Goal: Find specific page/section: Find specific page/section

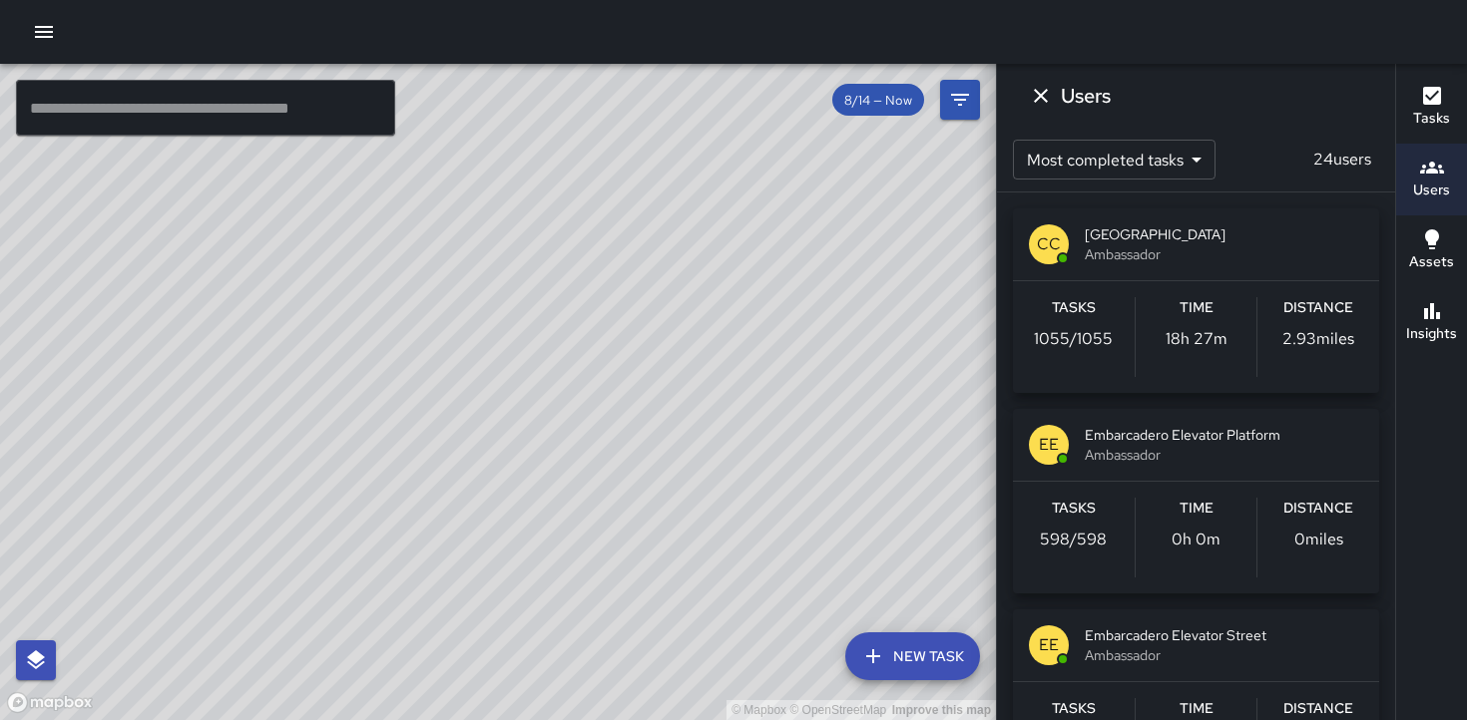
scroll to position [3154, 0]
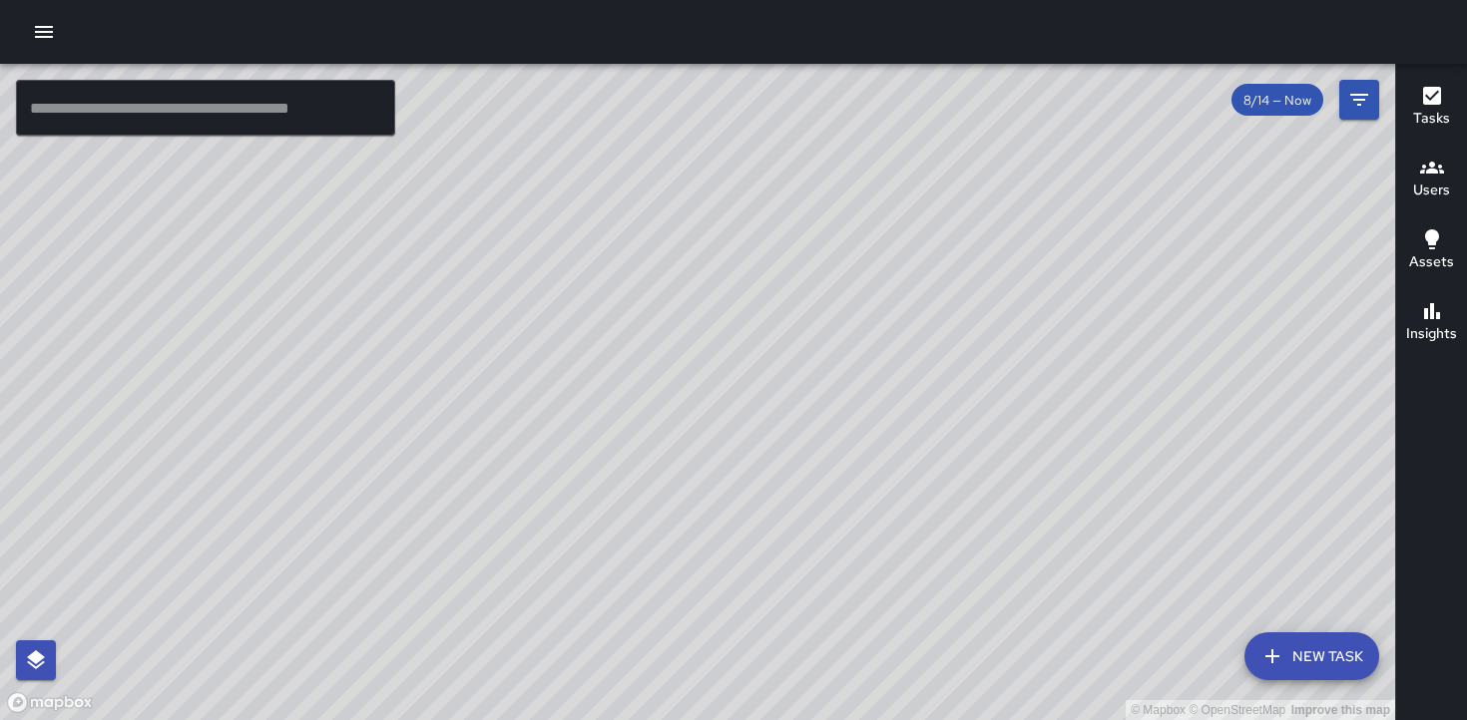
click at [1422, 184] on h6 "Users" at bounding box center [1431, 191] width 37 height 22
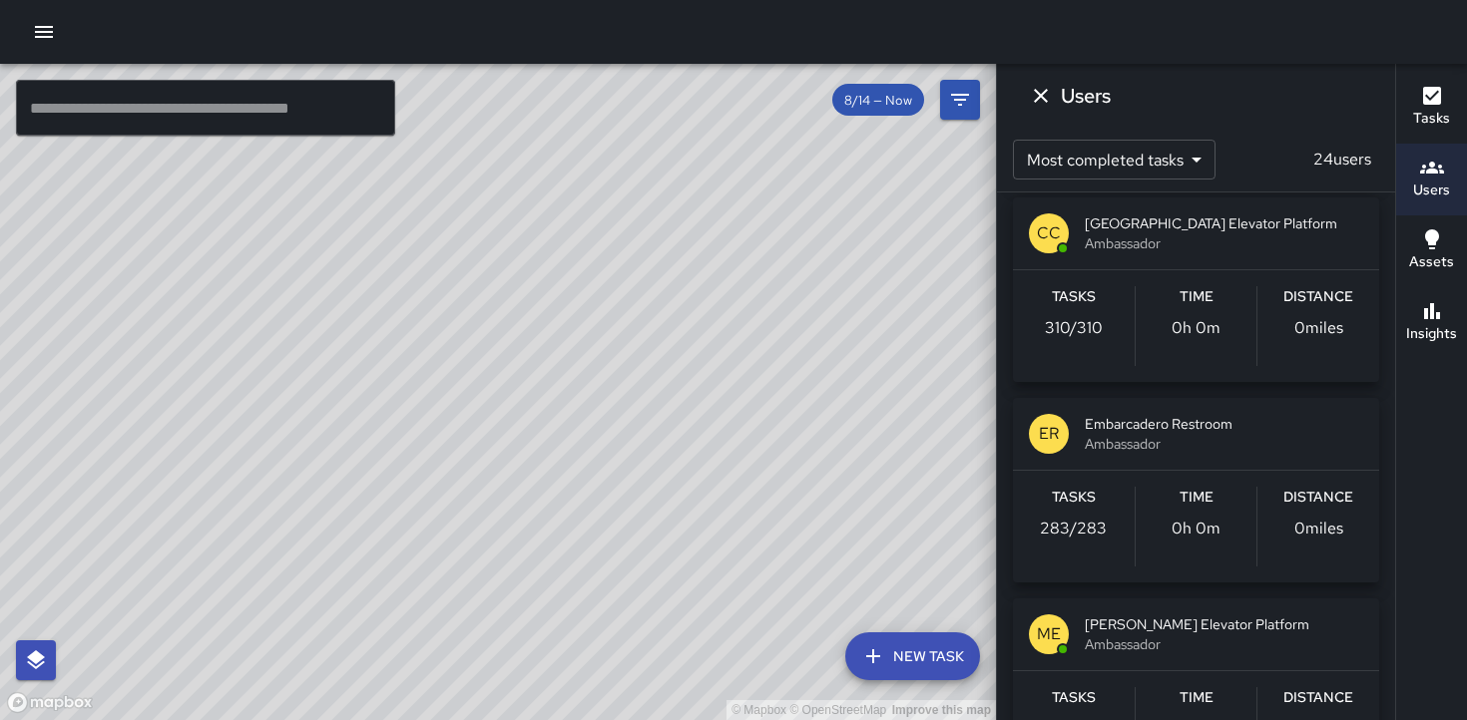
scroll to position [1618, 0]
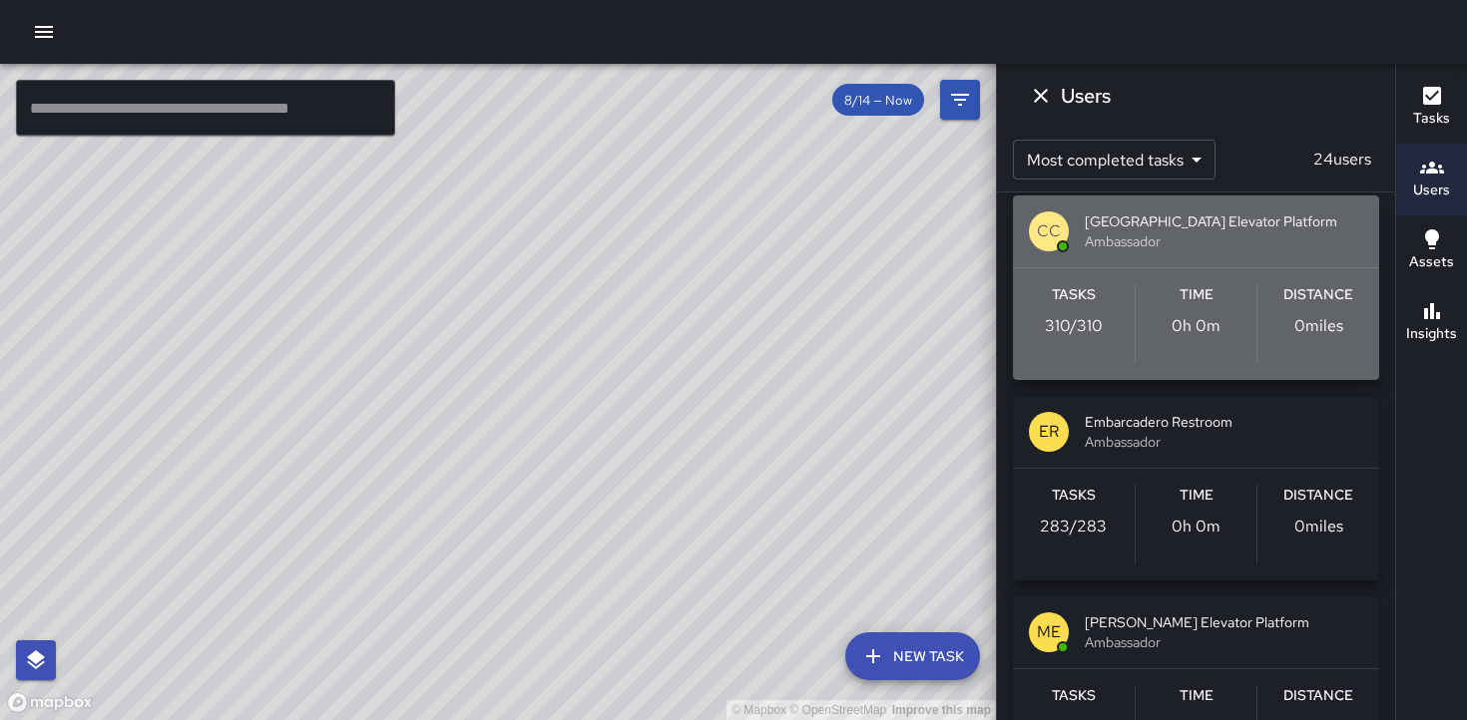
click at [1115, 225] on span "[GEOGRAPHIC_DATA] Elevator Platform" at bounding box center [1224, 222] width 278 height 20
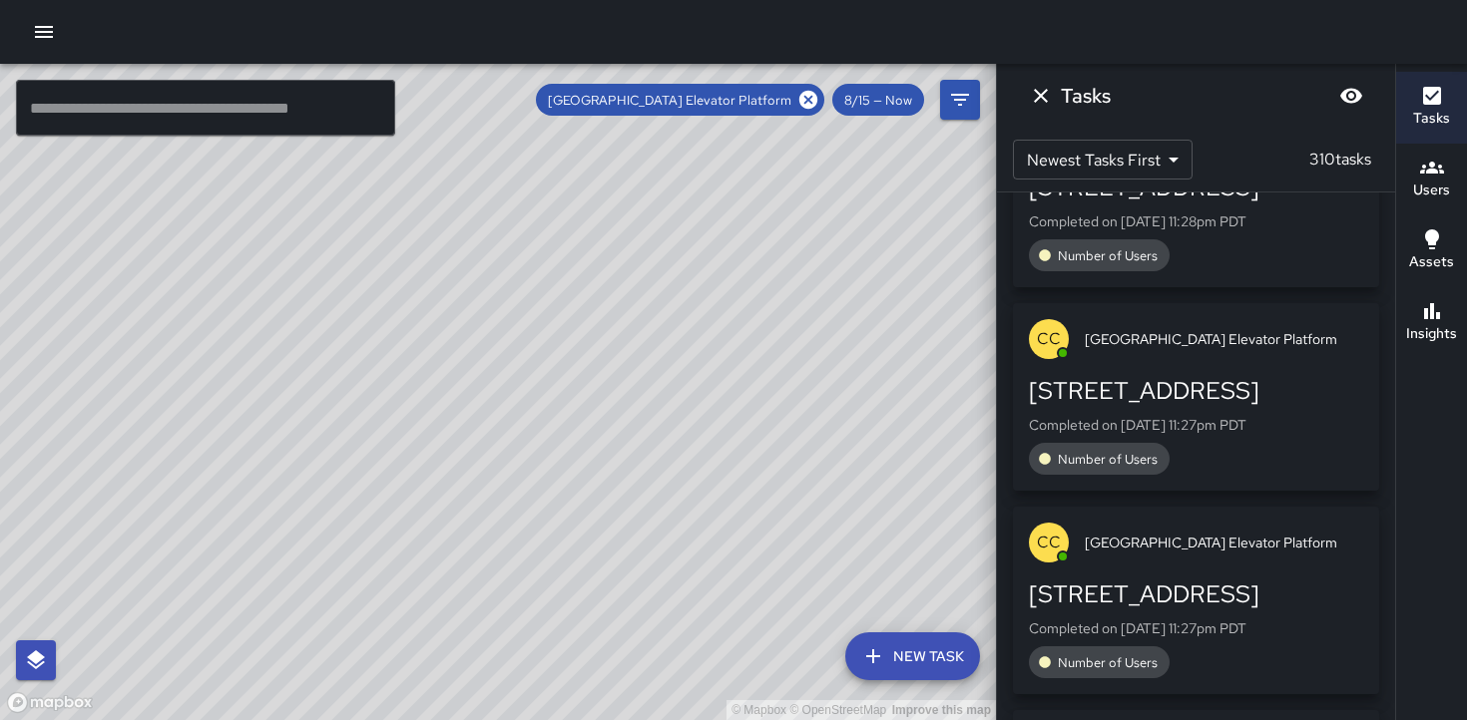
scroll to position [0, 0]
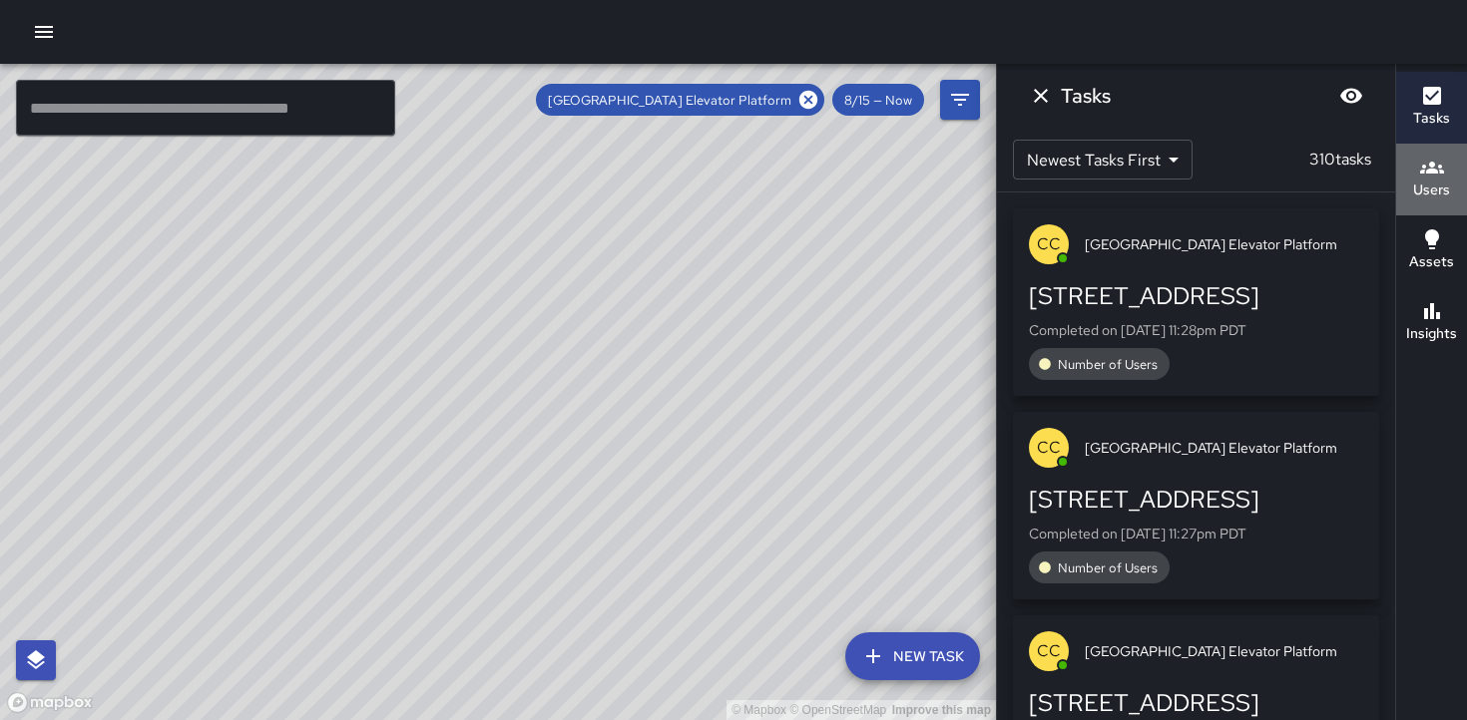
click at [1434, 186] on h6 "Users" at bounding box center [1431, 191] width 37 height 22
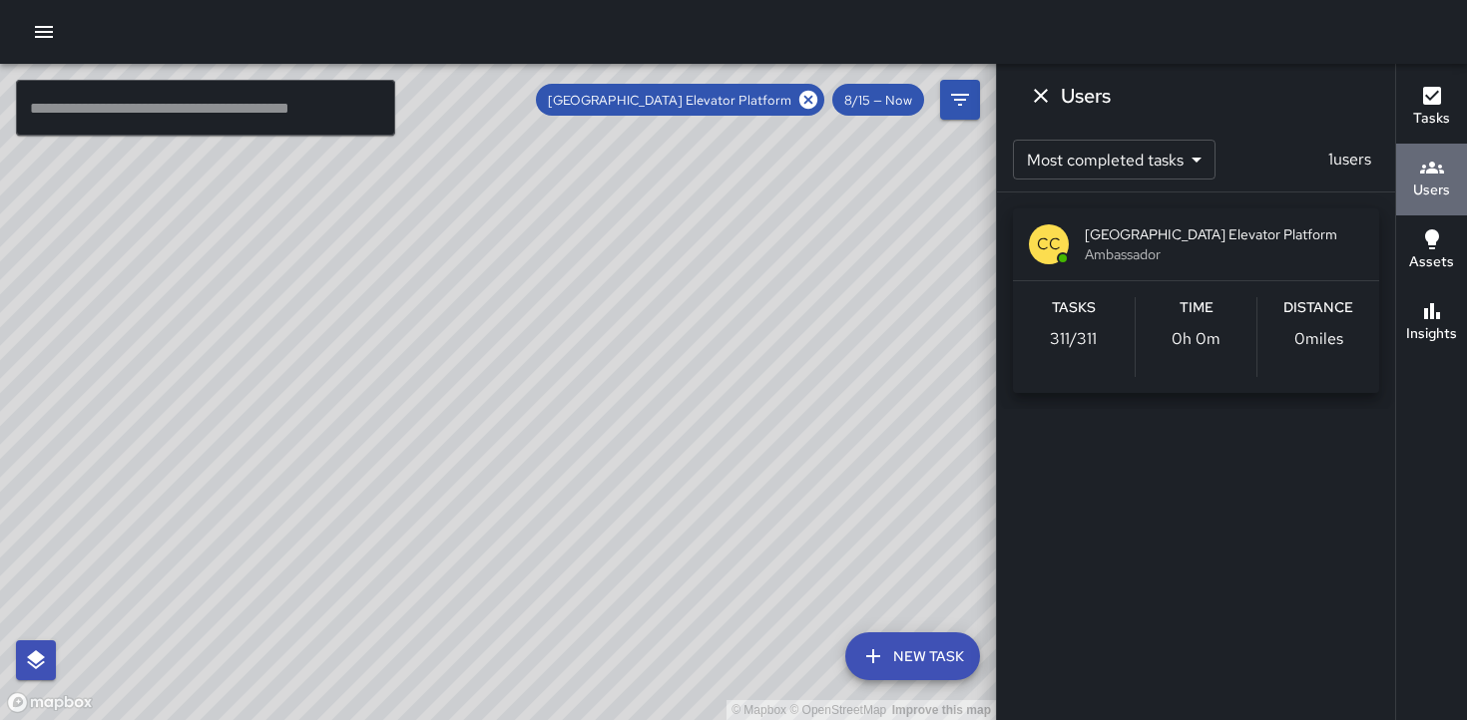
click at [1424, 178] on icon "button" at bounding box center [1432, 168] width 24 height 24
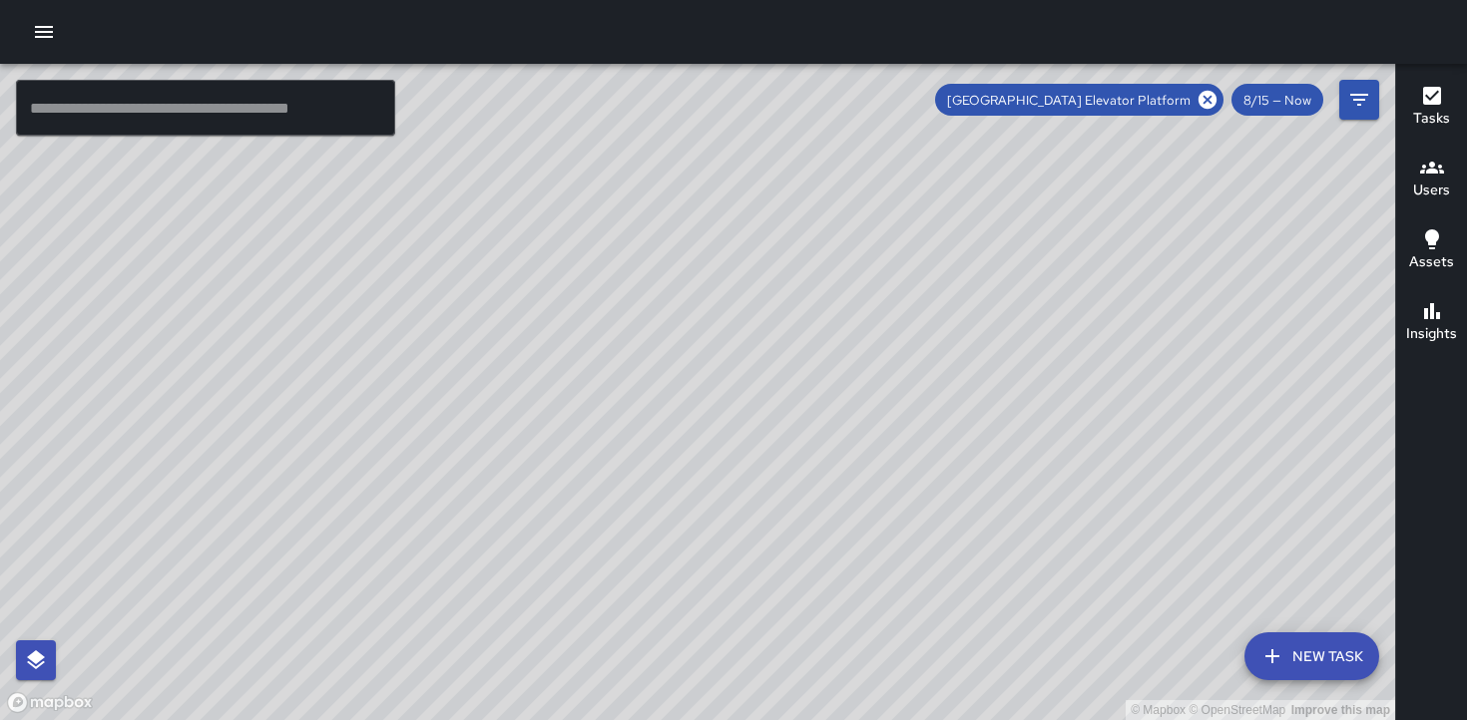
click at [1425, 182] on h6 "Users" at bounding box center [1431, 191] width 37 height 22
click at [1428, 185] on h6 "Users" at bounding box center [1431, 191] width 37 height 22
